Goal: Task Accomplishment & Management: Manage account settings

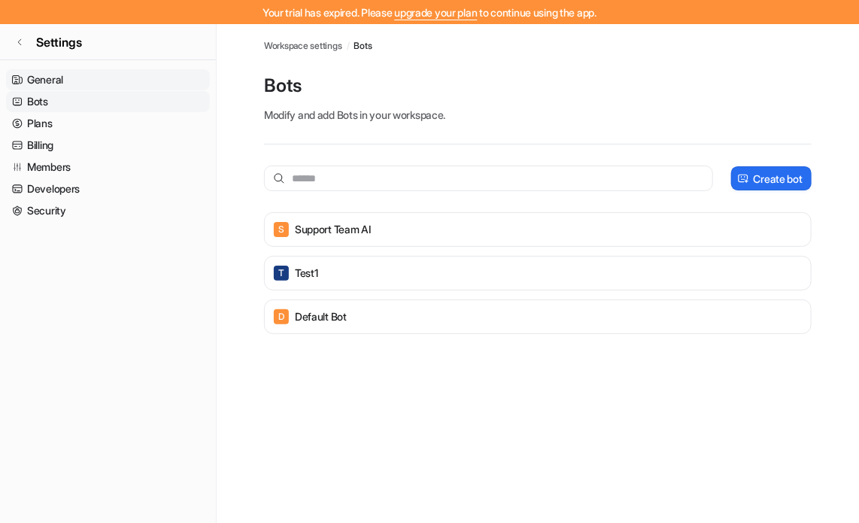
click at [41, 73] on link "General" at bounding box center [108, 79] width 204 height 21
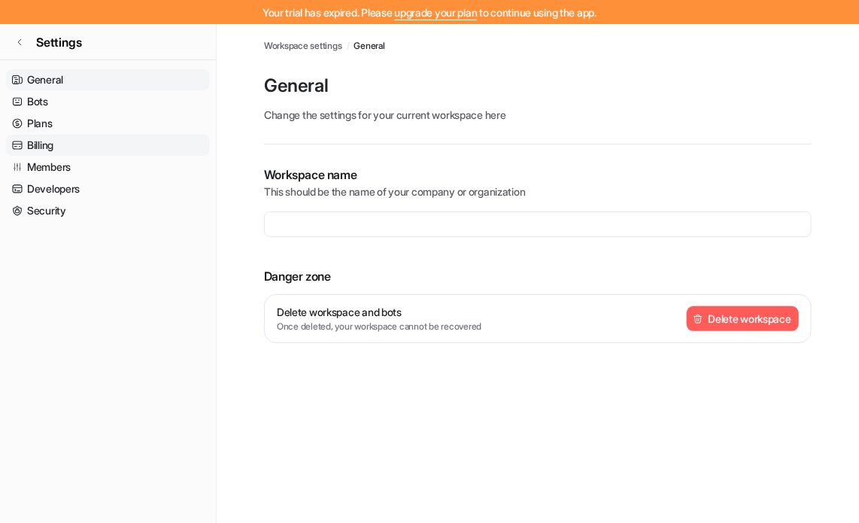
type input "**********"
click at [35, 99] on link "Bots" at bounding box center [108, 101] width 204 height 21
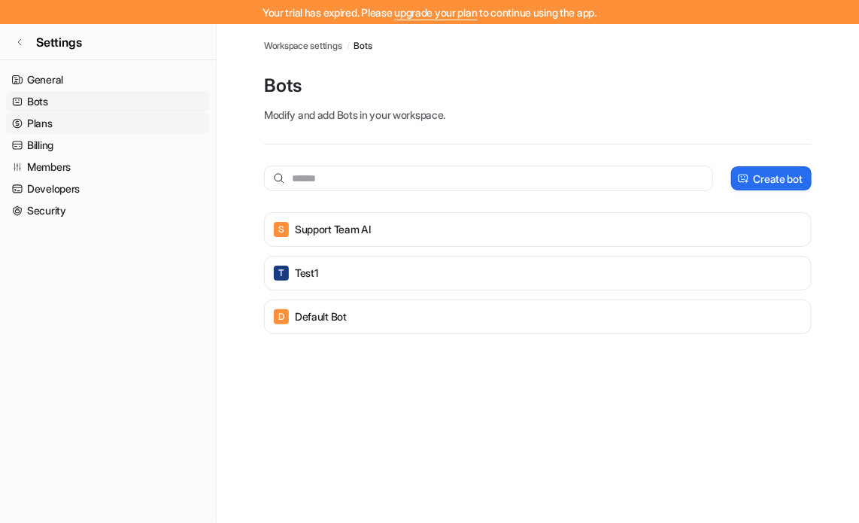
click at [33, 114] on link "Plans" at bounding box center [108, 123] width 204 height 21
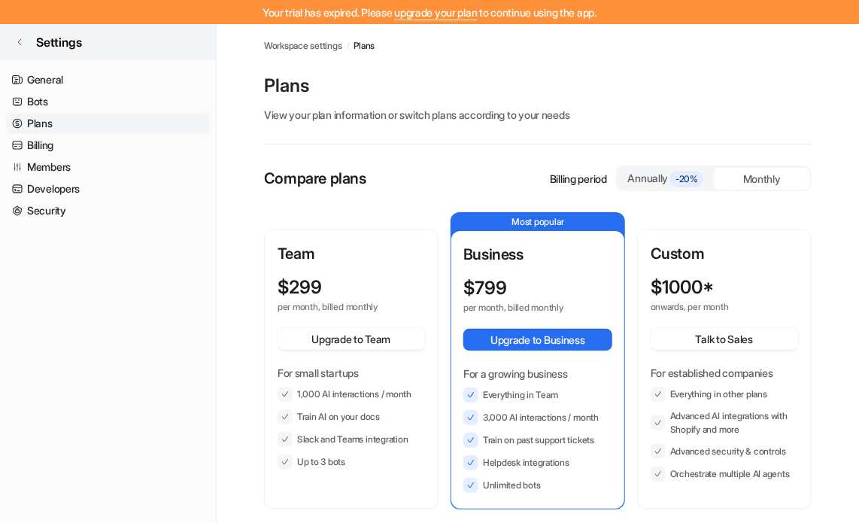
click at [20, 44] on icon at bounding box center [19, 42] width 9 height 9
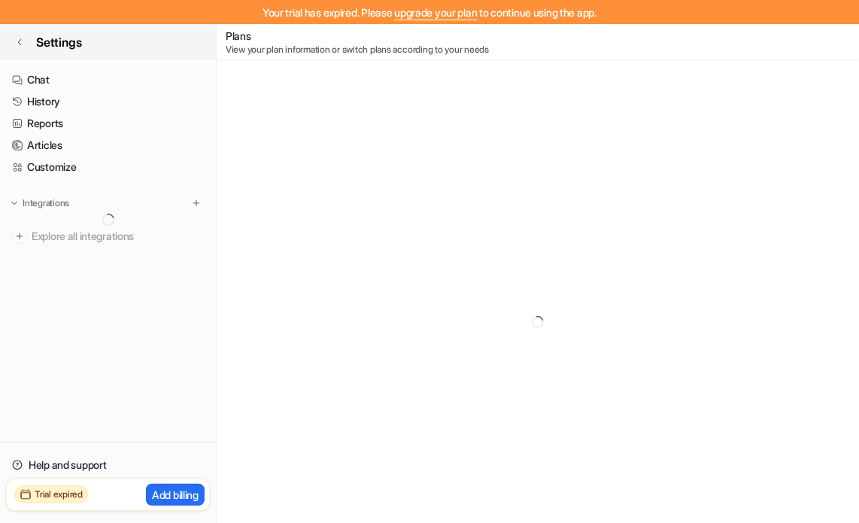
click at [12, 33] on link "Settings" at bounding box center [108, 42] width 216 height 36
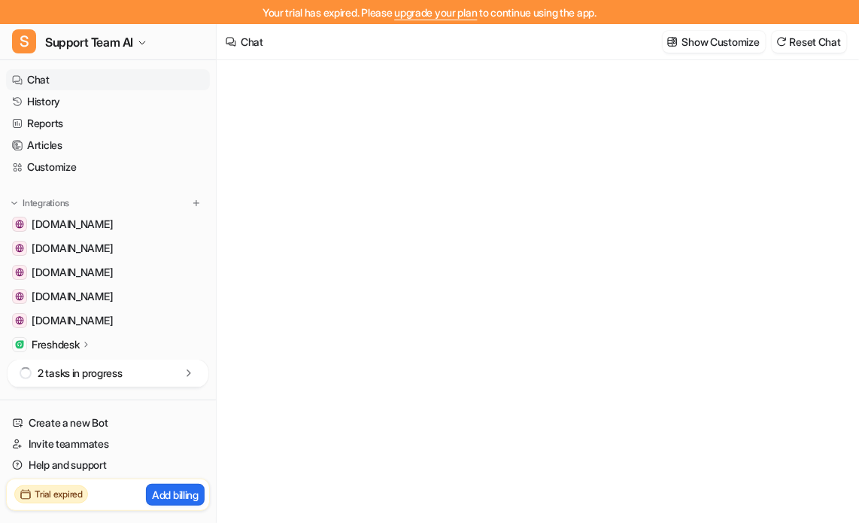
type textarea "**********"
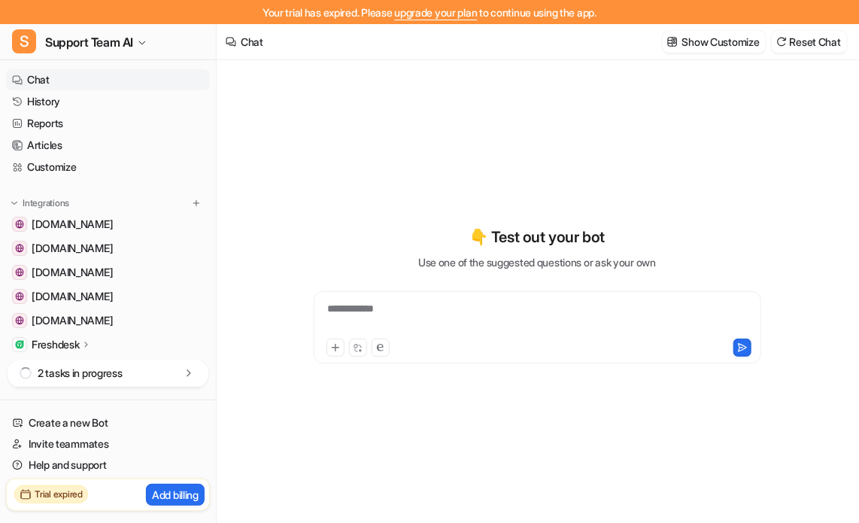
click at [50, 489] on h2 "Trial expired" at bounding box center [59, 494] width 48 height 14
click at [23, 496] on icon at bounding box center [26, 494] width 12 height 12
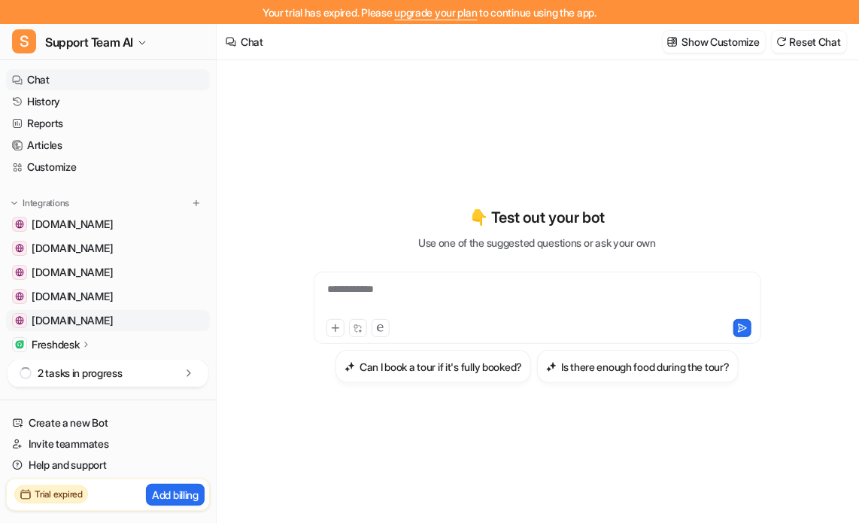
scroll to position [75, 0]
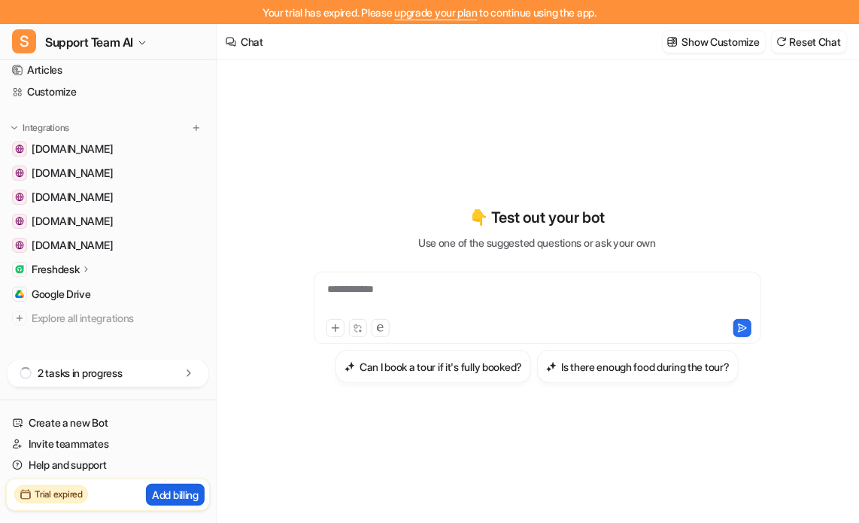
click at [163, 495] on p "Add billing" at bounding box center [175, 494] width 47 height 16
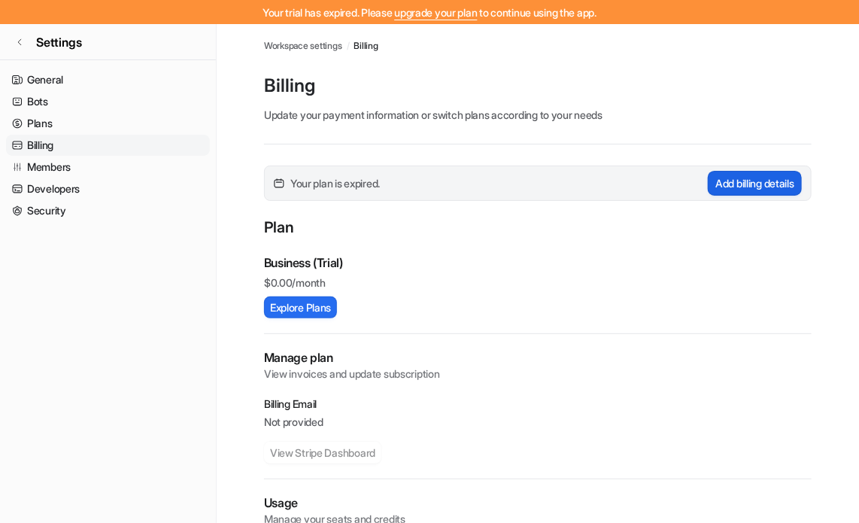
click at [773, 189] on button "Add billing details" at bounding box center [755, 183] width 94 height 25
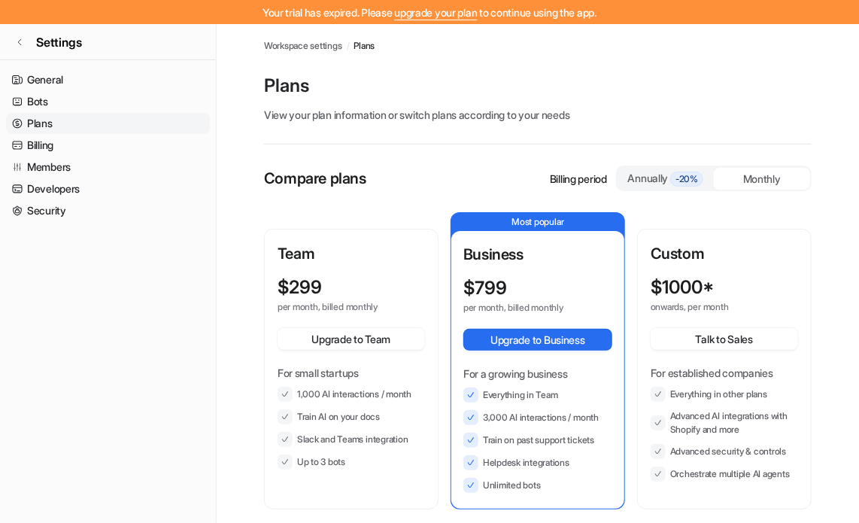
click at [305, 43] on span "Workspace settings" at bounding box center [303, 46] width 78 height 14
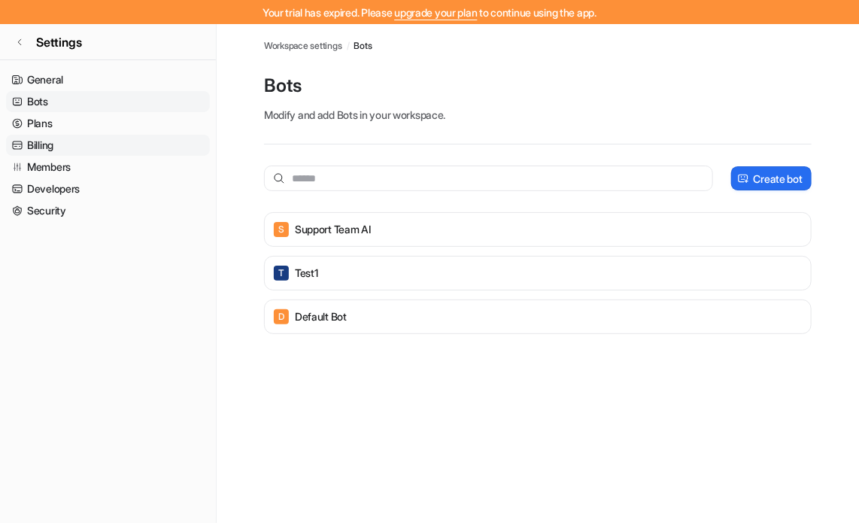
click at [32, 139] on link "Billing" at bounding box center [108, 145] width 204 height 21
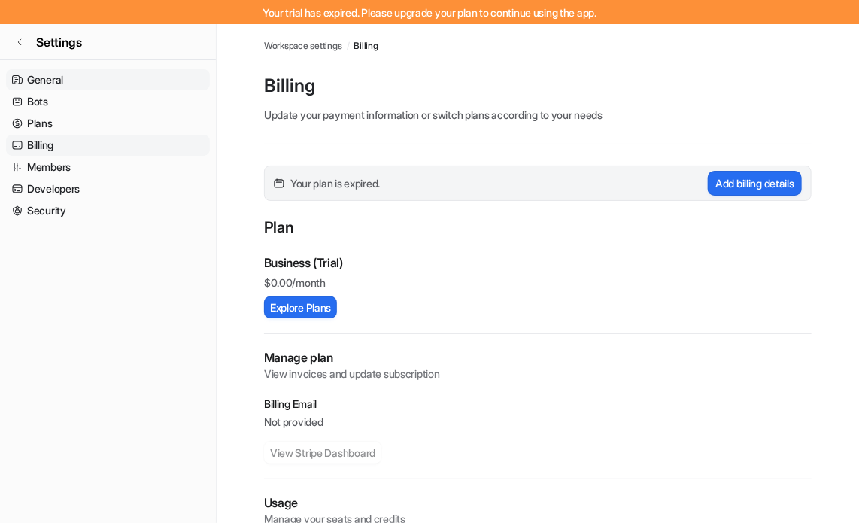
click at [39, 78] on link "General" at bounding box center [108, 79] width 204 height 21
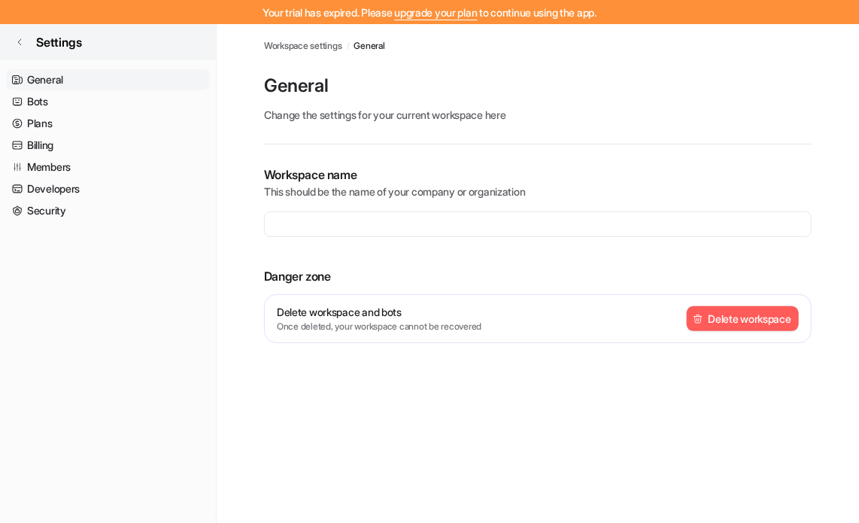
type input "**********"
click at [12, 35] on link "Settings" at bounding box center [108, 42] width 216 height 36
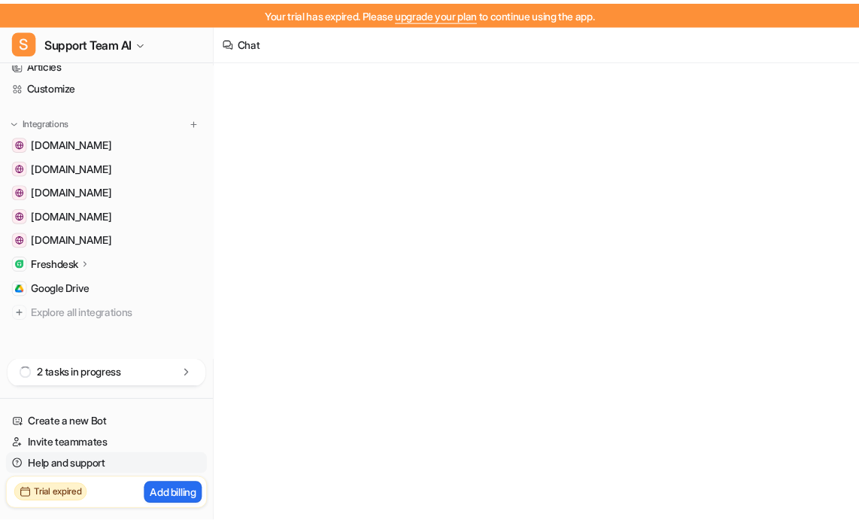
scroll to position [85, 0]
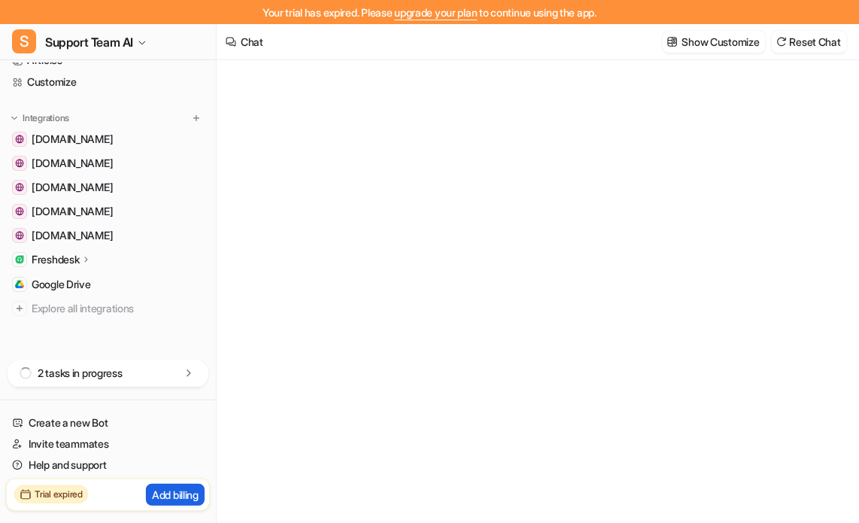
click at [180, 500] on p "Add billing" at bounding box center [175, 494] width 47 height 16
type textarea "**********"
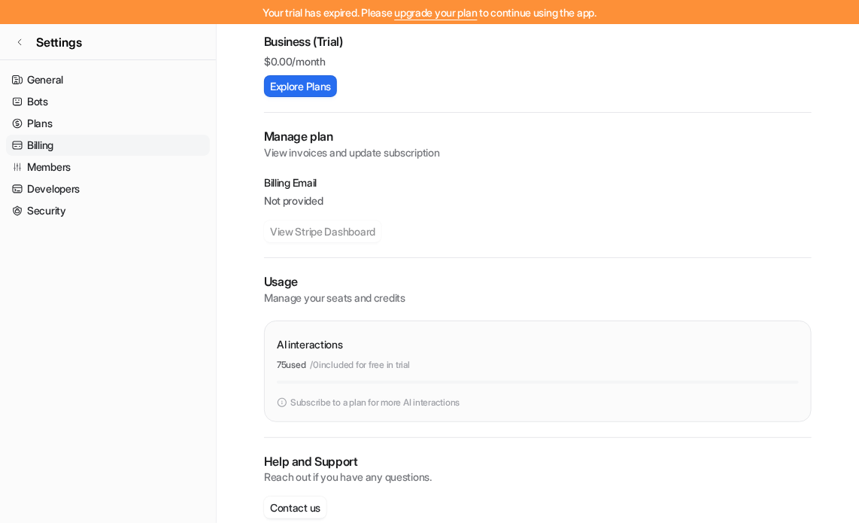
scroll to position [245, 0]
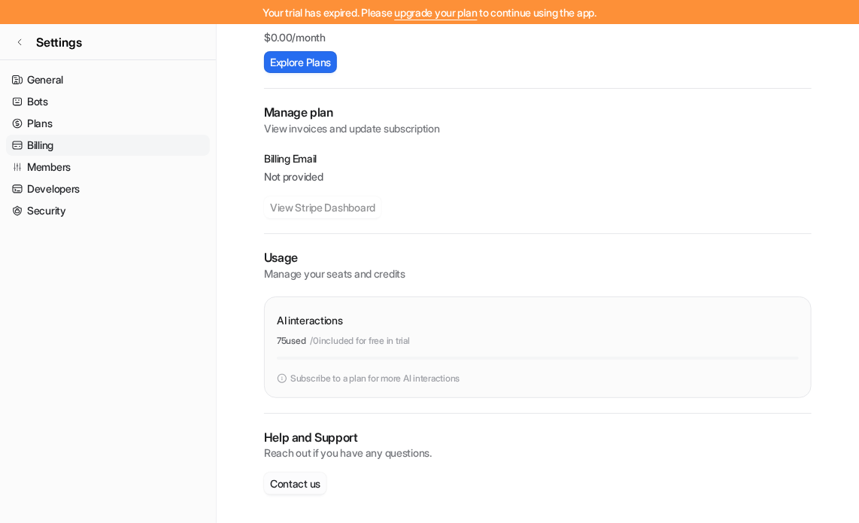
click at [303, 483] on button "Contact us" at bounding box center [295, 483] width 62 height 22
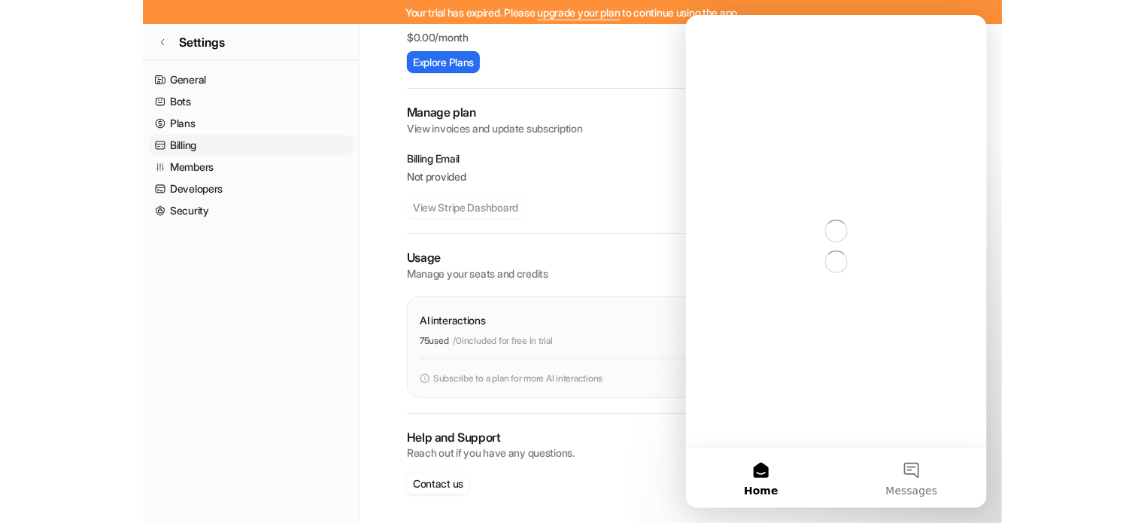
scroll to position [0, 0]
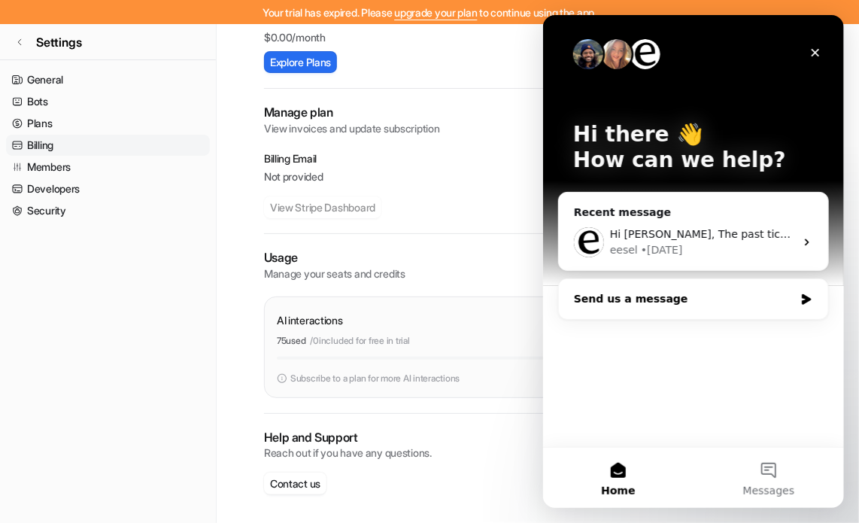
click at [647, 286] on div "Send us a message" at bounding box center [692, 299] width 269 height 40
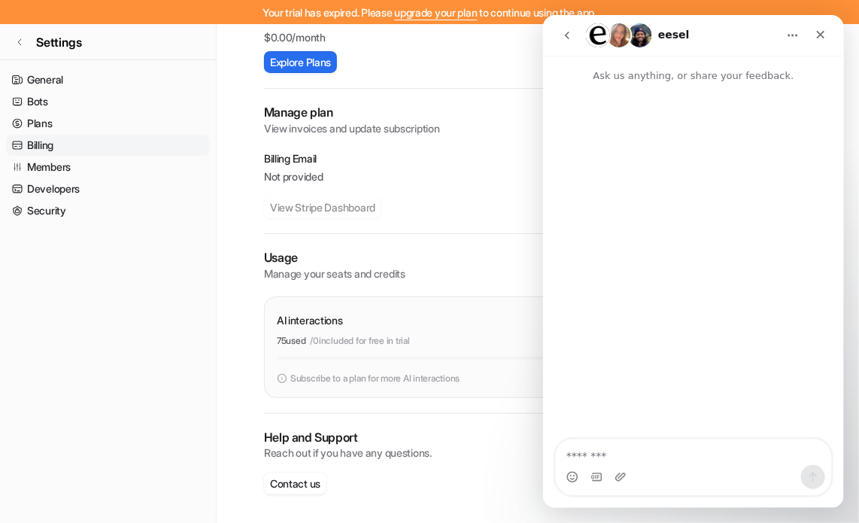
click at [636, 455] on textarea "Message…" at bounding box center [692, 452] width 275 height 26
type textarea "**********"
